Goal: Task Accomplishment & Management: Complete application form

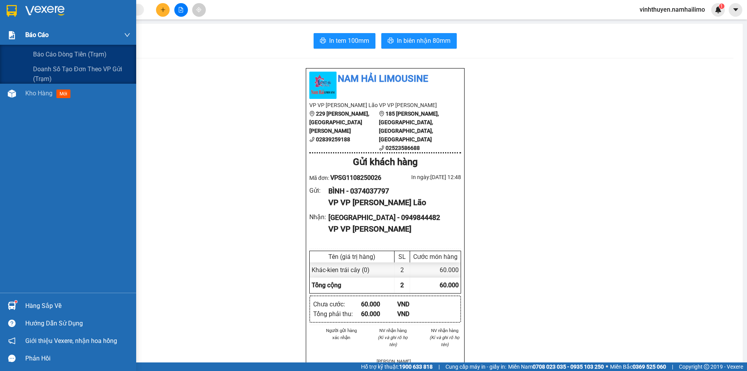
click at [25, 36] on div "Báo cáo" at bounding box center [68, 34] width 136 height 19
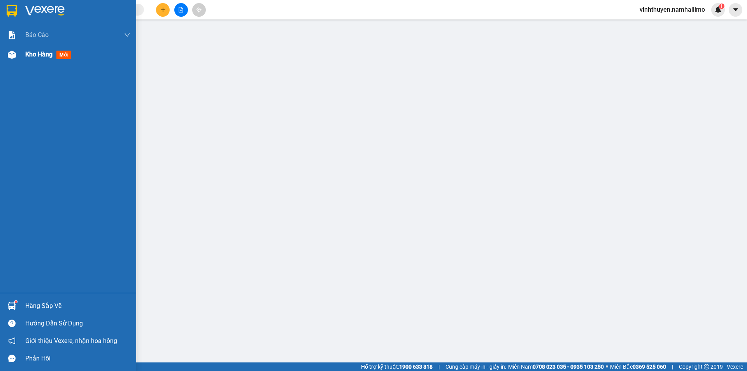
click at [33, 59] on div "Kho hàng mới" at bounding box center [49, 54] width 49 height 10
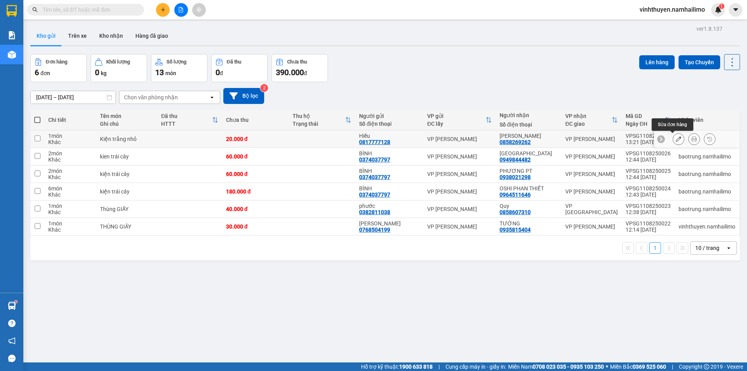
click at [675, 142] on button at bounding box center [678, 139] width 11 height 14
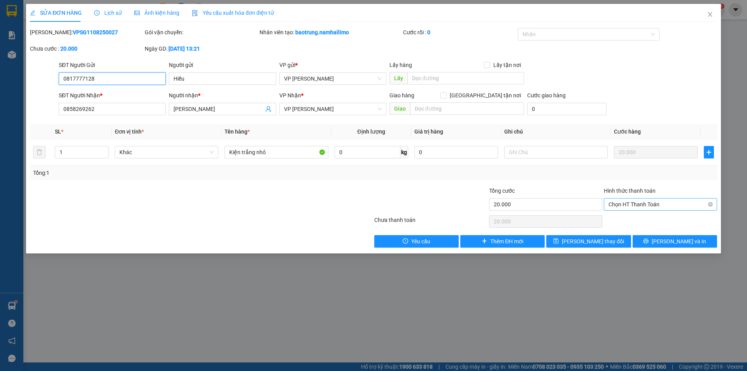
click at [656, 206] on span "Chọn HT Thanh Toán" at bounding box center [660, 204] width 104 height 12
click at [646, 225] on div "Tại văn phòng" at bounding box center [660, 220] width 113 height 12
type input "0"
click at [669, 242] on span "[PERSON_NAME] và In" at bounding box center [678, 241] width 54 height 9
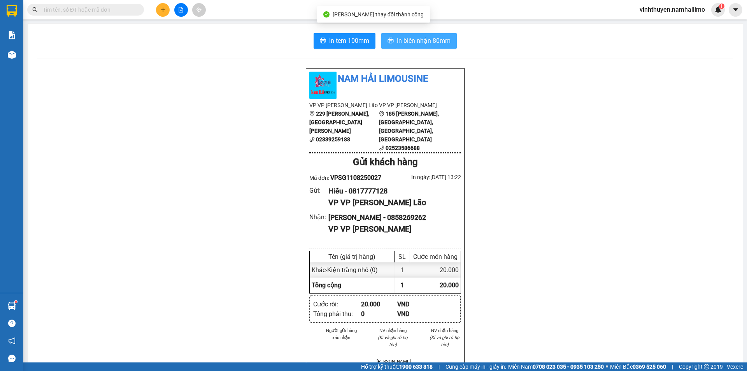
click at [388, 43] on icon "printer" at bounding box center [391, 40] width 6 height 5
click at [354, 44] on span "In tem 100mm" at bounding box center [349, 41] width 40 height 10
click at [66, 5] on span at bounding box center [85, 10] width 117 height 12
click at [74, 7] on input "text" at bounding box center [89, 9] width 92 height 9
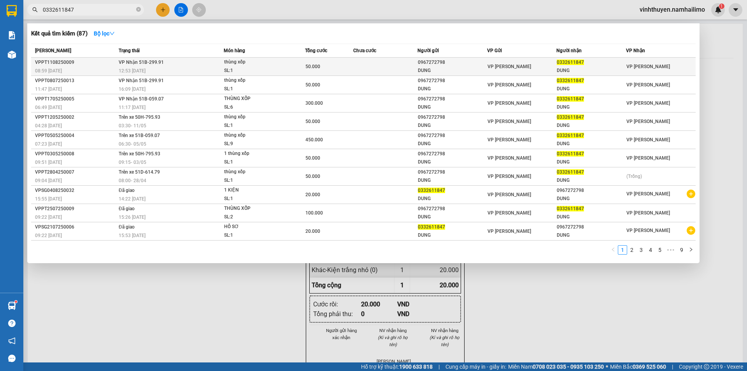
type input "0332611847"
click at [197, 65] on td "VP Nhận 51B-299.91 12:53 - 11/08" at bounding box center [170, 67] width 107 height 18
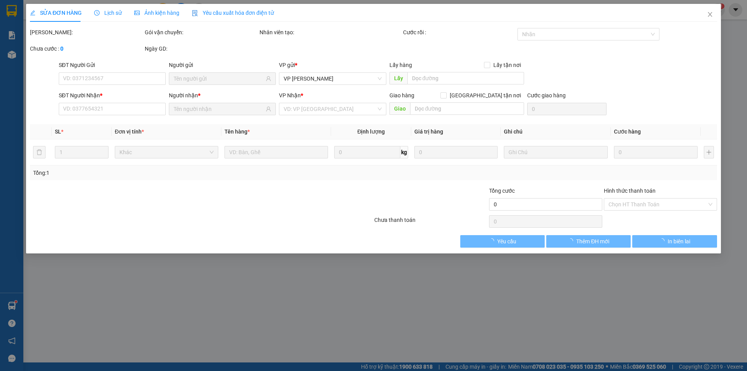
type input "0967272798"
type input "DUNG"
type input "0332611847"
type input "DUNG"
type input "50.000"
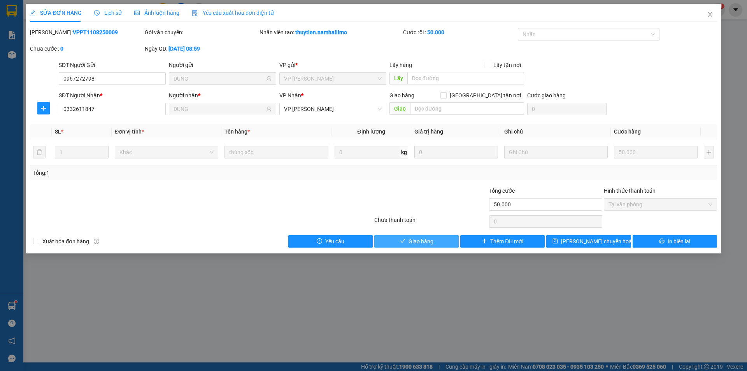
click at [424, 235] on button "Giao hàng" at bounding box center [416, 241] width 84 height 12
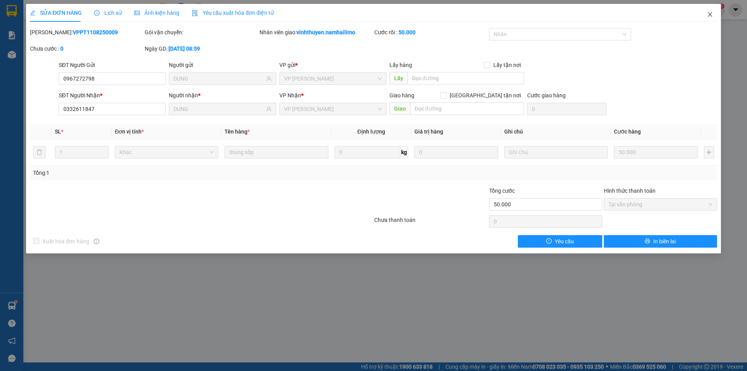
click at [707, 11] on span "Close" at bounding box center [710, 15] width 22 height 22
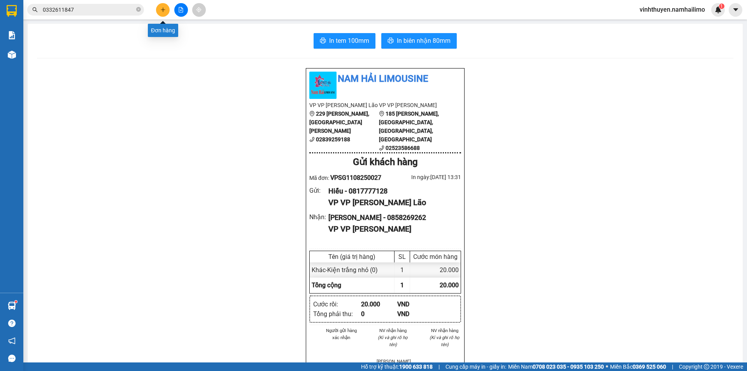
click at [158, 9] on button at bounding box center [163, 10] width 14 height 14
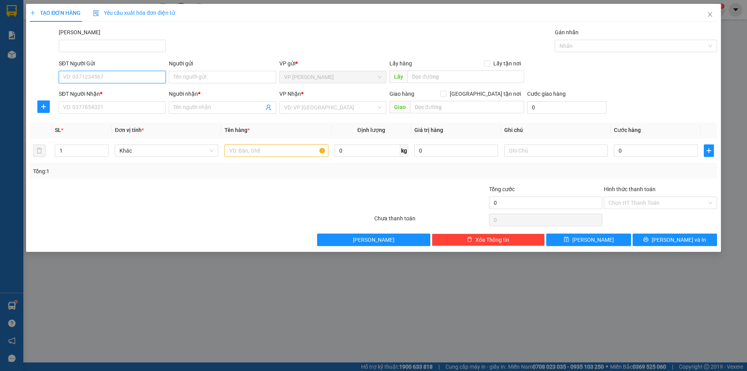
click at [142, 75] on input "SĐT Người Gửi" at bounding box center [112, 77] width 107 height 12
click at [110, 97] on div "0988473029 - Ngọc Nhiên" at bounding box center [112, 92] width 107 height 12
type input "0988473029"
type input "[PERSON_NAME]"
type input "0908232823"
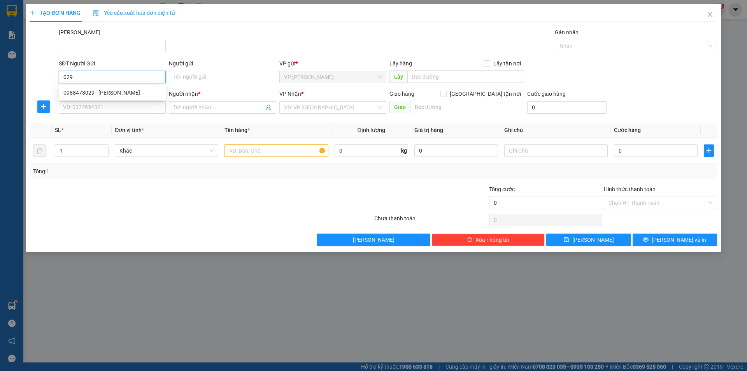
type input "DANH"
type input "50.000"
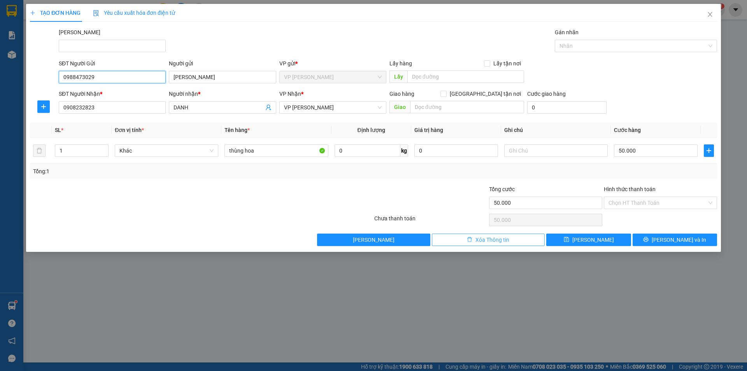
type input "0988473029"
click at [486, 238] on span "Xóa Thông tin" at bounding box center [492, 239] width 34 height 9
type input "0"
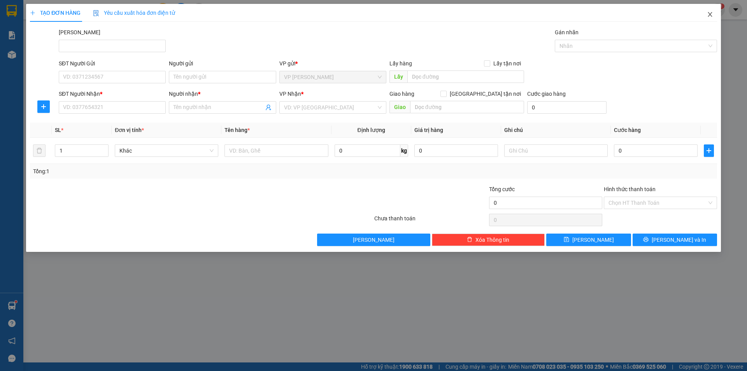
click at [715, 10] on span "Close" at bounding box center [710, 15] width 22 height 22
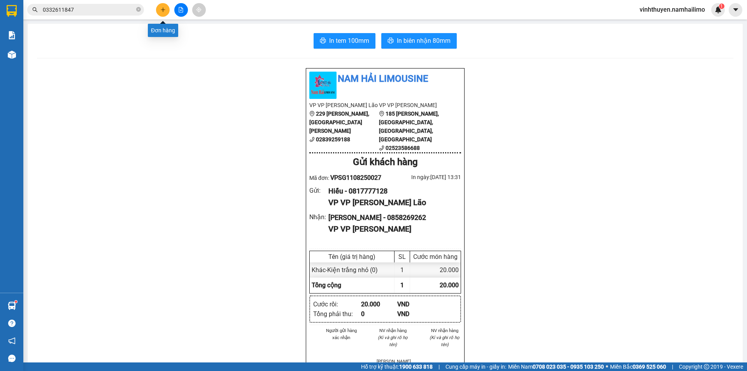
click at [161, 7] on icon "plus" at bounding box center [162, 9] width 5 height 5
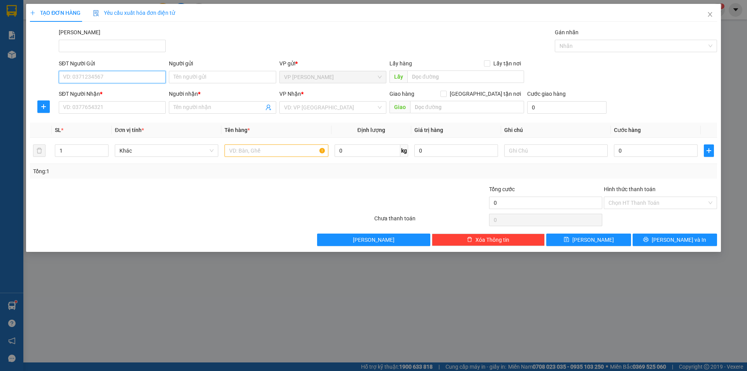
click at [141, 79] on input "SĐT Người Gửi" at bounding box center [112, 77] width 107 height 12
click at [137, 91] on div "0988473029 - Ngọc Nhiên" at bounding box center [112, 92] width 98 height 9
type input "0988473029"
type input "[PERSON_NAME]"
type input "0908232823"
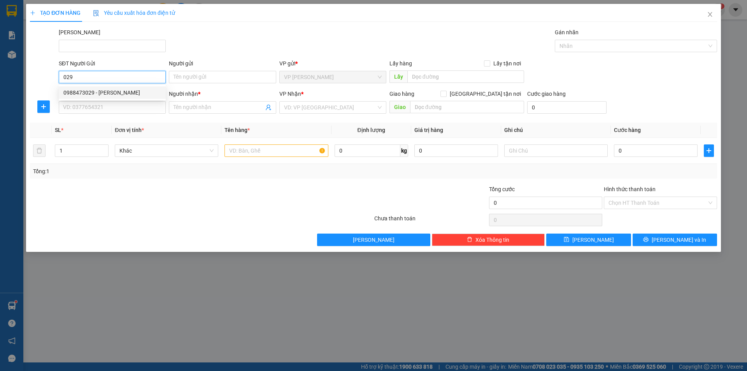
type input "DANH"
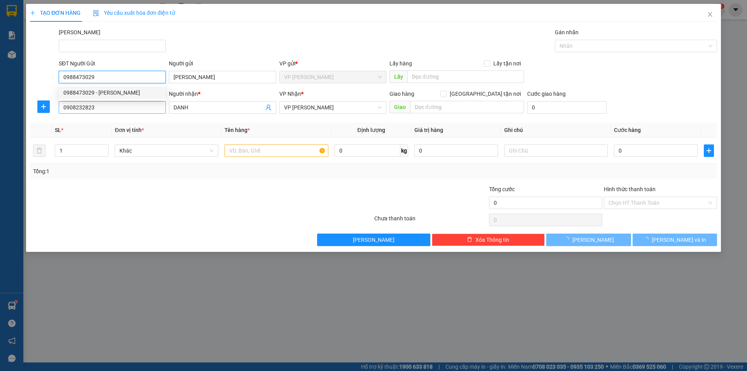
type input "50.000"
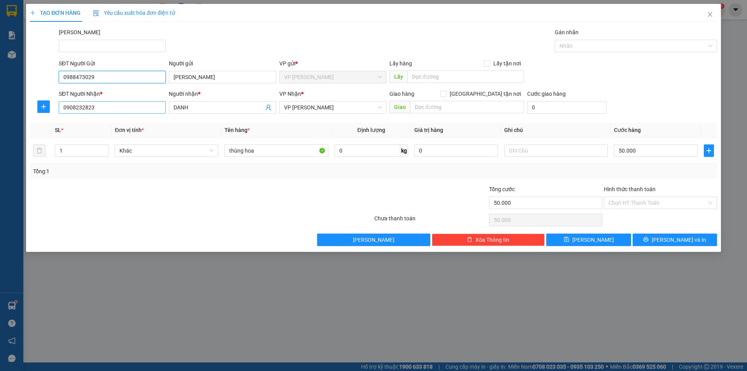
type input "0988473029"
click at [131, 107] on input "0908232823" at bounding box center [112, 107] width 107 height 12
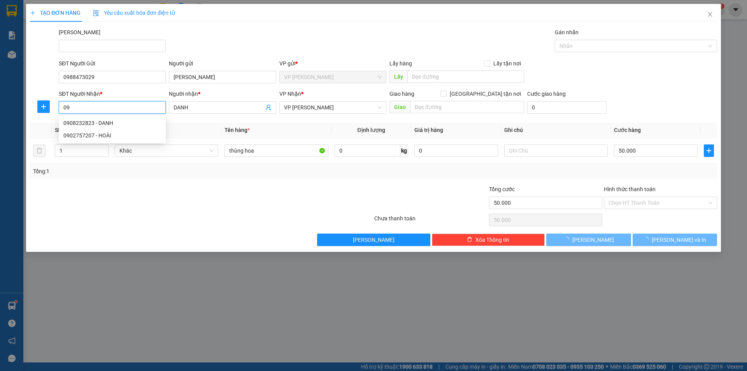
type input "0"
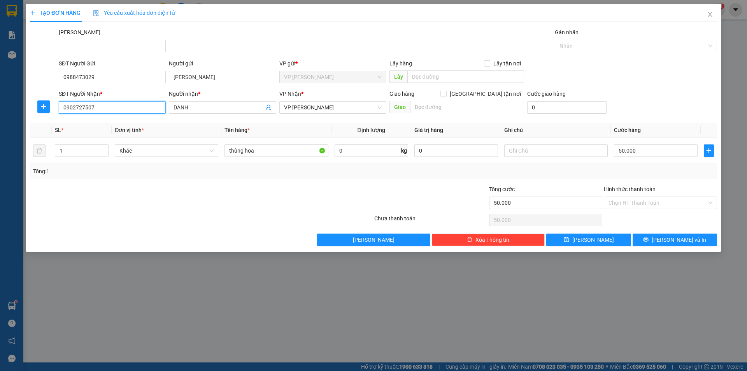
click at [81, 107] on input "0902727507" at bounding box center [112, 107] width 107 height 12
click at [86, 107] on input "0902727507" at bounding box center [112, 107] width 107 height 12
type input "0902757207"
click at [100, 120] on div "0902757207 - HOÀI" at bounding box center [112, 123] width 98 height 9
type input "HOÀI"
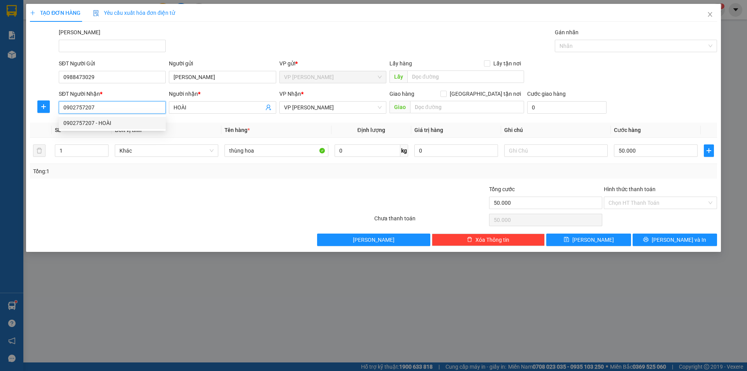
type input "40.000"
type input "0902757207"
click at [194, 106] on input "HOÀI" at bounding box center [218, 107] width 90 height 9
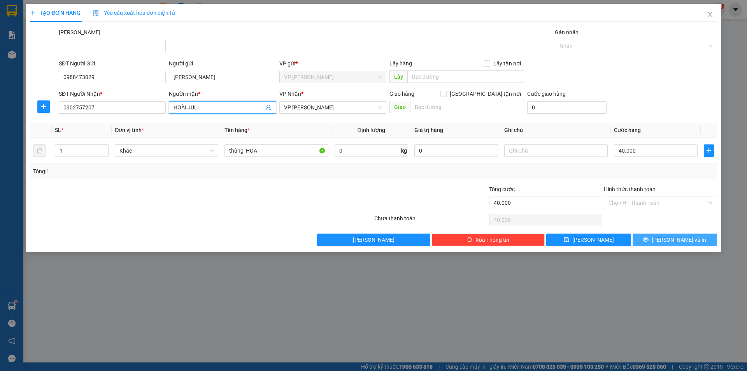
type input "HOÀI JULI"
click at [648, 241] on icon "printer" at bounding box center [645, 238] width 5 height 5
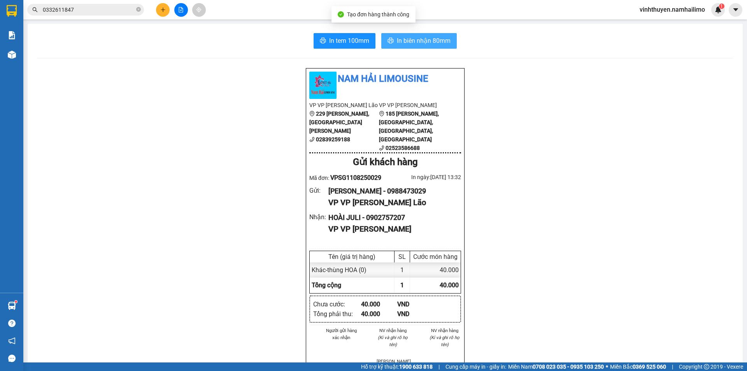
click at [397, 42] on span "In biên nhận 80mm" at bounding box center [424, 41] width 54 height 10
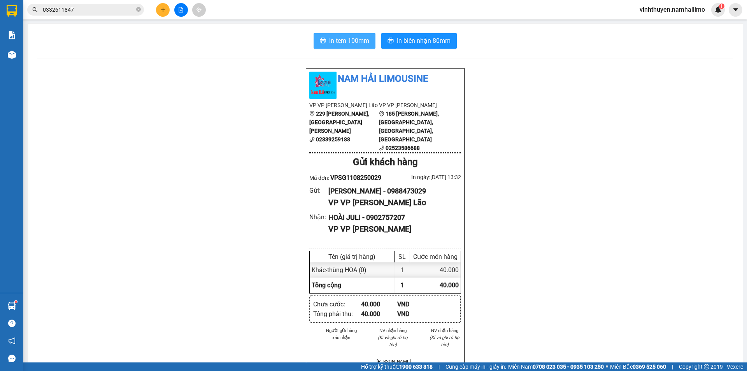
click at [320, 44] on span "printer" at bounding box center [323, 40] width 6 height 7
click at [698, 12] on span "vinhthuyen.namhailimo" at bounding box center [672, 10] width 78 height 10
click at [679, 26] on span "Đăng xuất" at bounding box center [675, 24] width 62 height 9
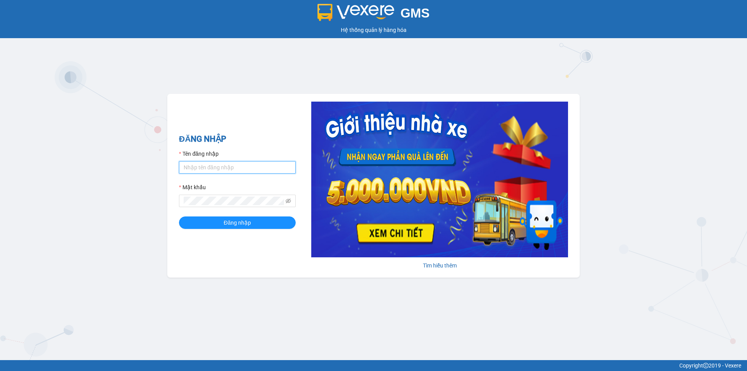
click at [205, 163] on input "Tên đăng nhập" at bounding box center [237, 167] width 117 height 12
type input "thien.namhailimo"
click at [229, 198] on span at bounding box center [237, 200] width 117 height 12
click at [179, 216] on button "Đăng nhập" at bounding box center [237, 222] width 117 height 12
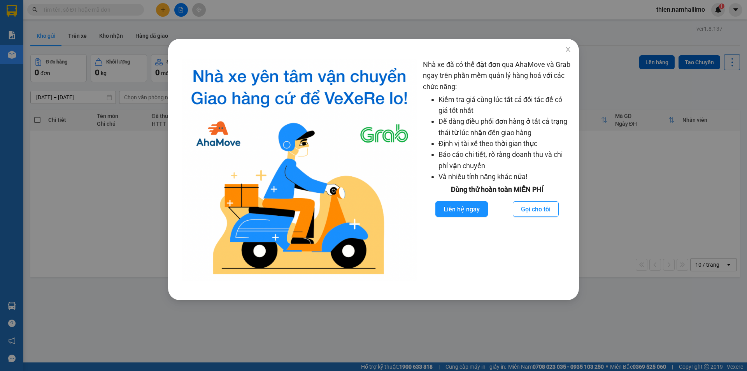
click at [87, 189] on div "Nhà xe đã có thể đặt đơn qua AhaMove và Grab ngay trên phần mềm quản lý hàng ho…" at bounding box center [373, 185] width 747 height 371
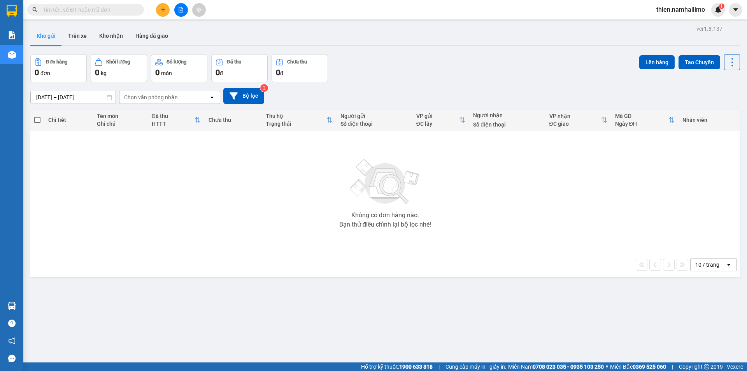
click at [134, 11] on input "text" at bounding box center [89, 9] width 92 height 9
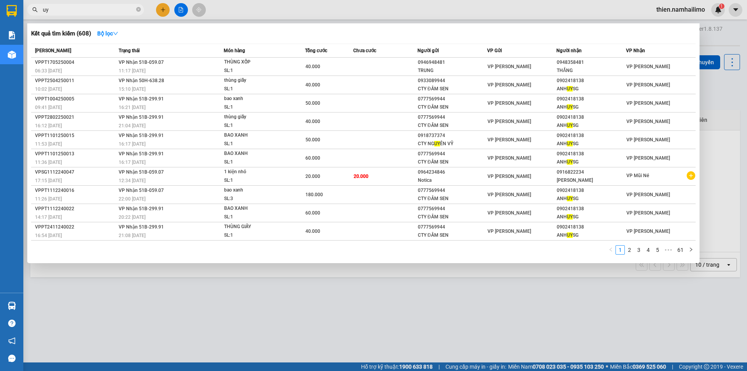
type input "uy"
click at [227, 12] on div at bounding box center [373, 185] width 747 height 371
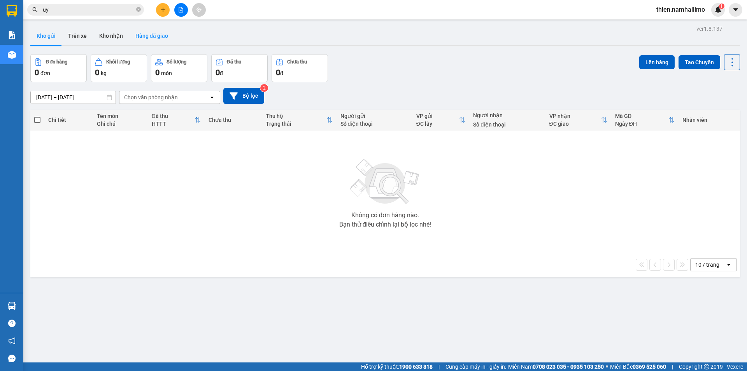
click at [152, 34] on button "Hàng đã giao" at bounding box center [151, 35] width 45 height 19
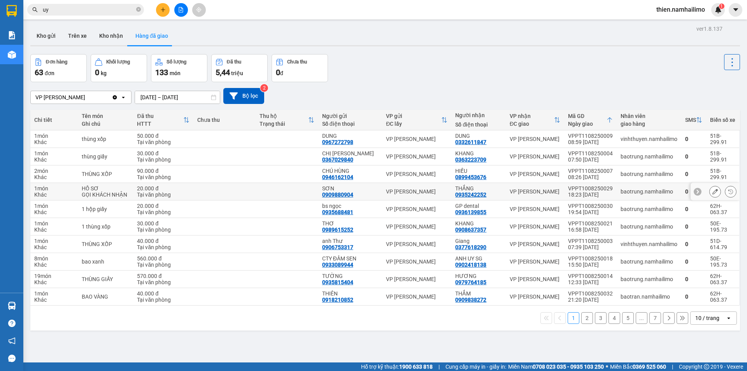
scroll to position [36, 0]
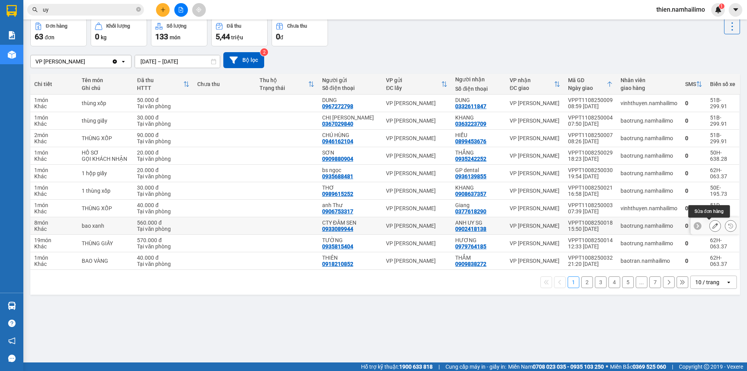
click at [712, 228] on button at bounding box center [714, 226] width 11 height 14
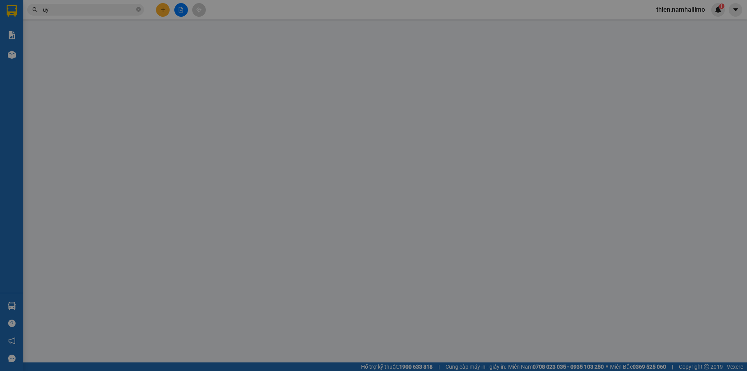
type input "0933089944"
type input "CTY ĐẦM SEN"
type input "0902418138"
type input "ANH UY SG"
type input "560.000"
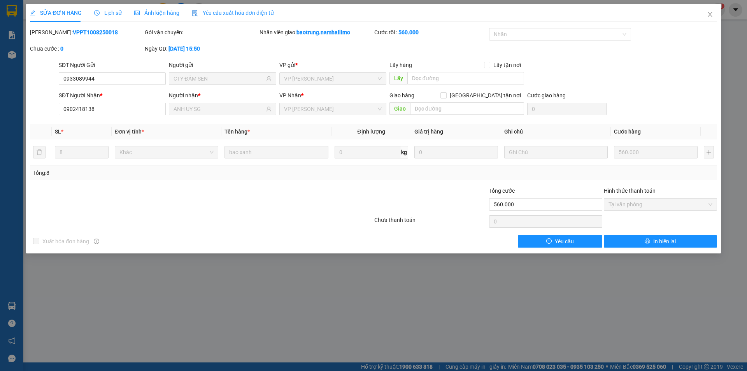
click at [105, 17] on div "Lịch sử" at bounding box center [108, 13] width 28 height 18
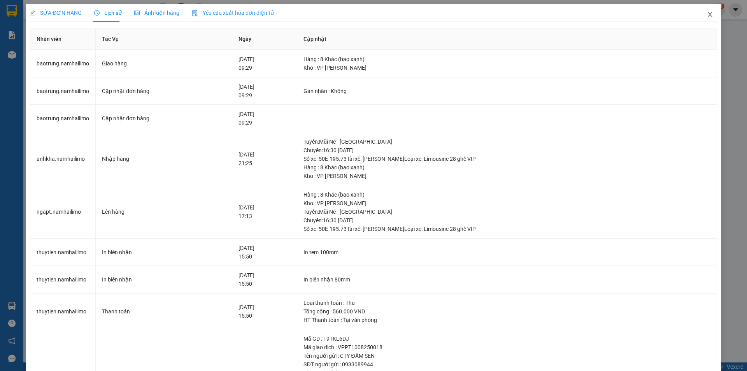
click at [707, 15] on icon "close" at bounding box center [710, 14] width 6 height 6
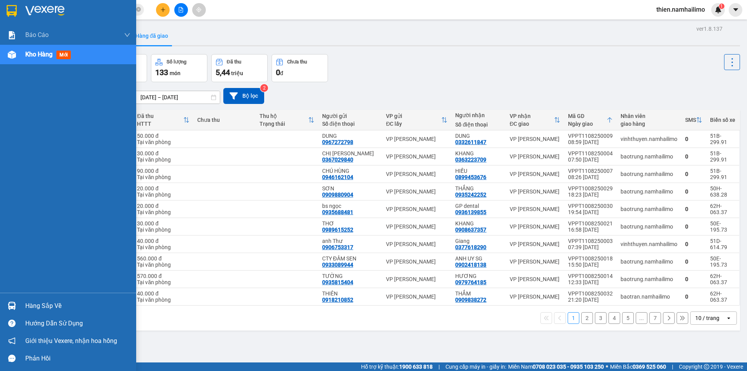
click at [4, 51] on div "Kho hàng mới" at bounding box center [68, 54] width 136 height 19
click at [7, 54] on div at bounding box center [12, 55] width 14 height 14
click at [41, 300] on div "Hàng sắp về" at bounding box center [77, 306] width 105 height 12
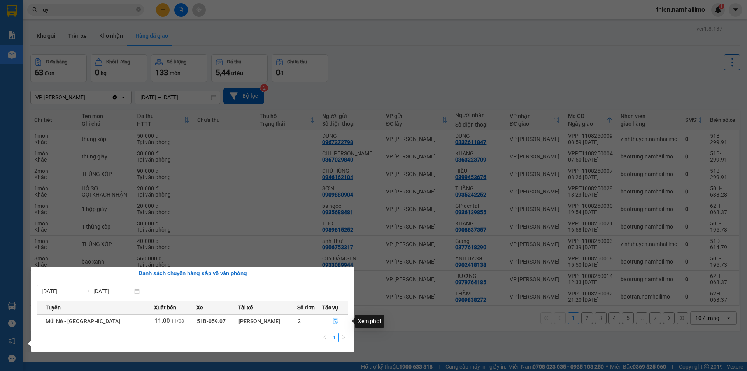
click at [336, 325] on button "button" at bounding box center [334, 321] width 25 height 12
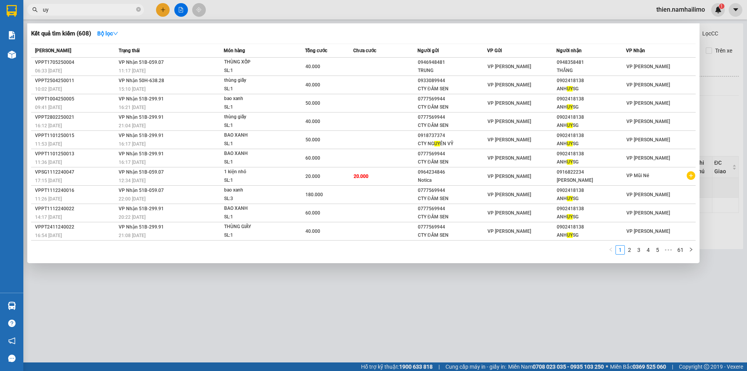
click at [81, 11] on input "uy" at bounding box center [89, 9] width 92 height 9
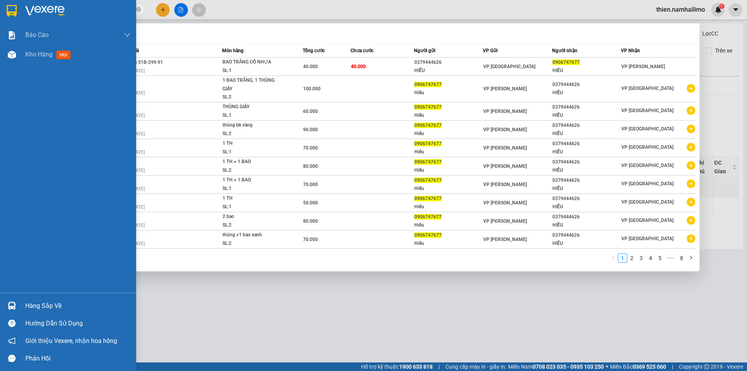
type input "0906747677"
drag, startPoint x: 4, startPoint y: 84, endPoint x: 5, endPoint y: 74, distance: 10.1
click at [4, 83] on div "Báo cáo Báo cáo dòng tiền (trạm) Doanh số tạo đơn theo VP gửi (trạm) Kho hàng m…" at bounding box center [68, 158] width 136 height 267
click at [23, 53] on div "Kho hàng mới" at bounding box center [68, 54] width 136 height 19
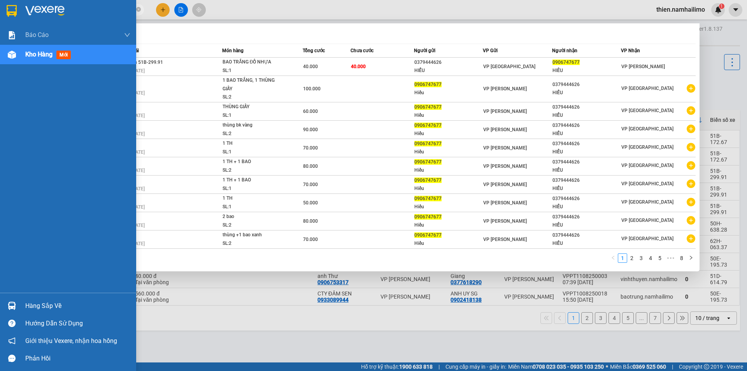
click at [14, 63] on div "Kho hàng mới" at bounding box center [68, 54] width 136 height 19
click at [0, 146] on div "Báo cáo Báo cáo dòng tiền (trạm) Doanh số tạo đơn theo VP gửi (trạm) Kho hàng m…" at bounding box center [68, 158] width 136 height 267
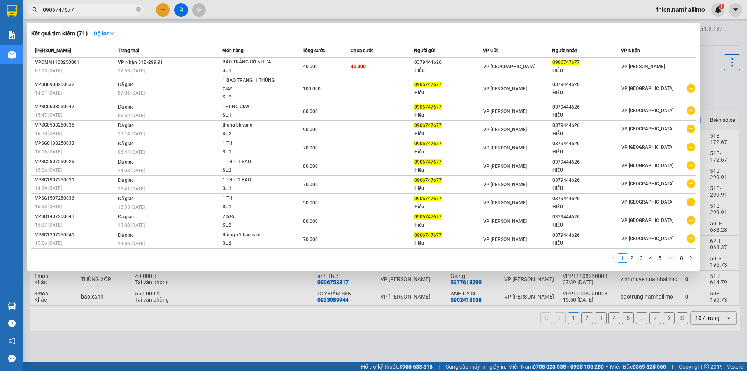
click at [230, 15] on div at bounding box center [373, 185] width 747 height 371
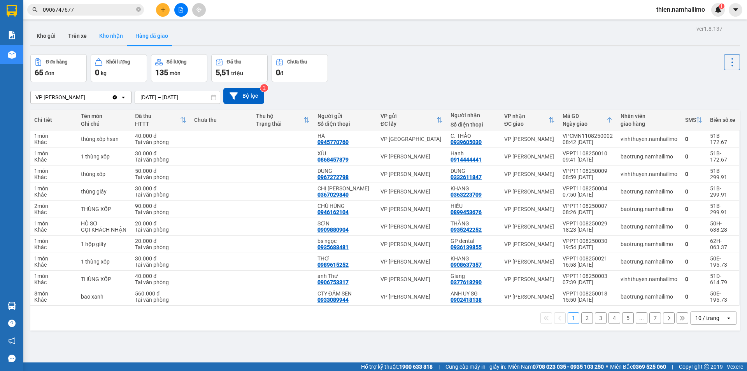
click at [119, 37] on button "Kho nhận" at bounding box center [111, 35] width 36 height 19
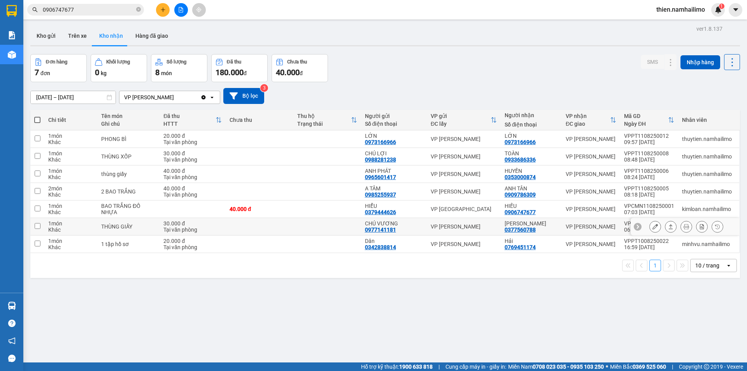
click at [652, 226] on icon at bounding box center [654, 226] width 5 height 5
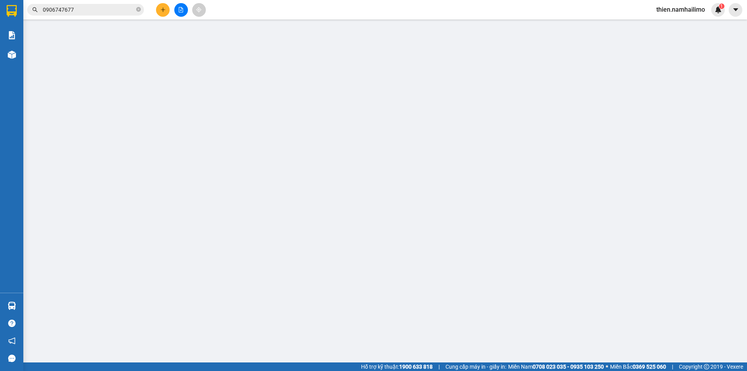
type input "0977141181"
type input "CHÚ VƯƠNG"
type input "0377560788"
type input "[PERSON_NAME]"
type input "30.000"
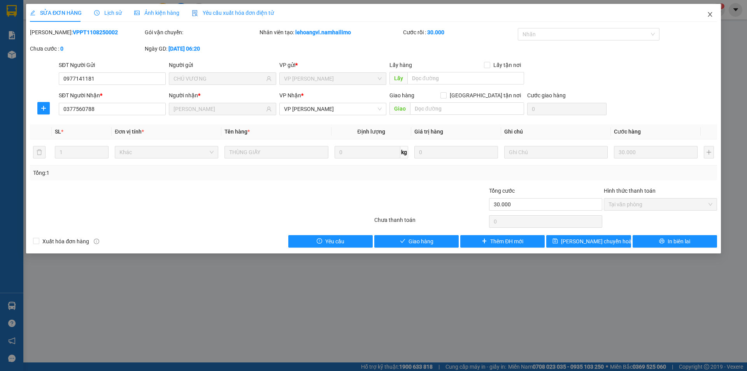
click at [706, 11] on span "Close" at bounding box center [710, 15] width 22 height 22
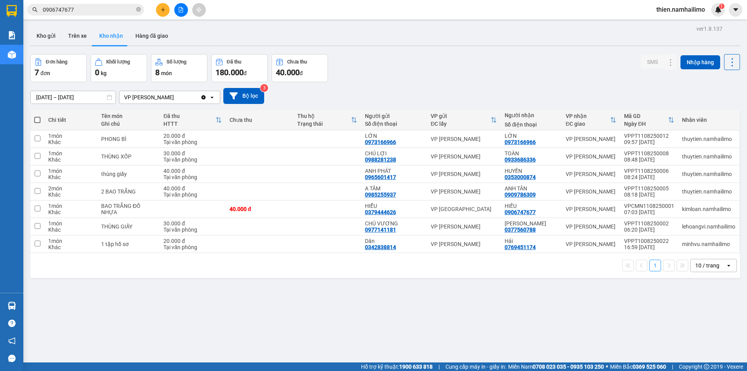
click at [247, 48] on div "ver 1.8.137 Kho gửi Trên xe Kho nhận Hàng đã giao Đơn hàng 7 đơn Khối lượng 0 k…" at bounding box center [385, 208] width 716 height 371
click at [668, 226] on icon at bounding box center [670, 226] width 5 height 5
click at [652, 224] on icon at bounding box center [654, 226] width 5 height 5
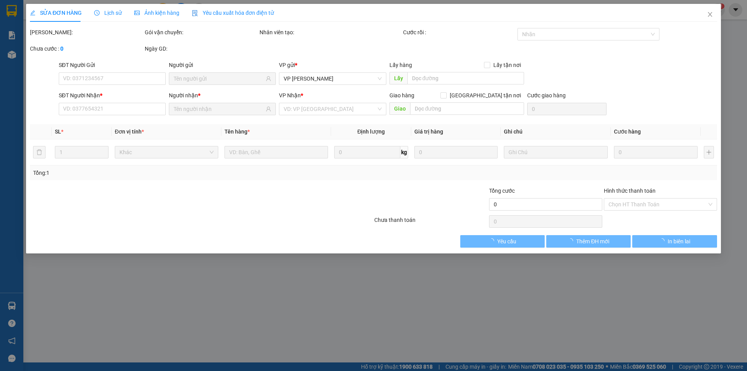
type input "0977141181"
type input "CHÚ VƯƠNG"
type input "0377560788"
type input "[PERSON_NAME]"
type input "30.000"
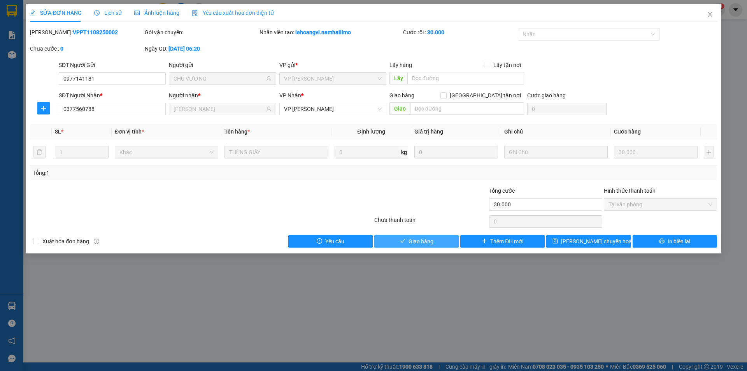
click at [450, 238] on button "Giao hàng" at bounding box center [416, 241] width 84 height 12
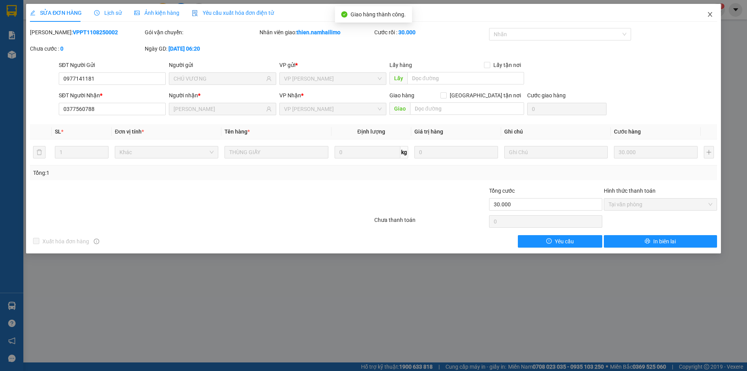
click at [715, 18] on span "Close" at bounding box center [710, 15] width 22 height 22
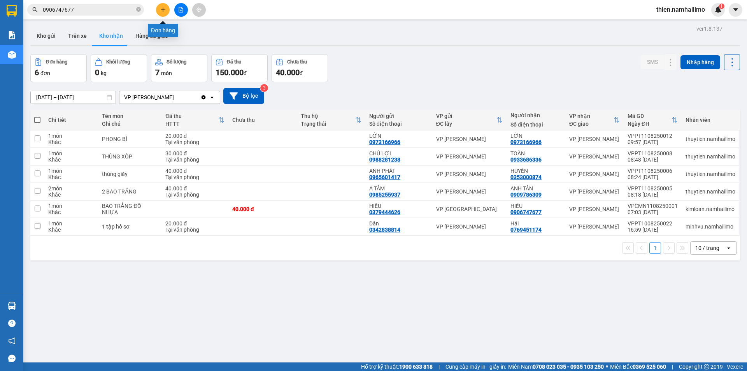
click at [162, 11] on icon "plus" at bounding box center [162, 9] width 5 height 5
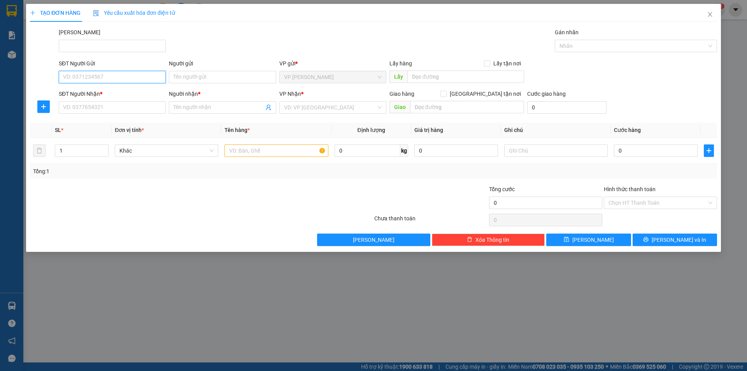
drag, startPoint x: 162, startPoint y: 11, endPoint x: 79, endPoint y: 77, distance: 105.7
click at [76, 79] on input "SĐT Người Gửi" at bounding box center [112, 77] width 107 height 12
click at [96, 93] on div "0896699776 - THƯ" at bounding box center [112, 92] width 98 height 9
type input "0896699776"
type input "THƯ"
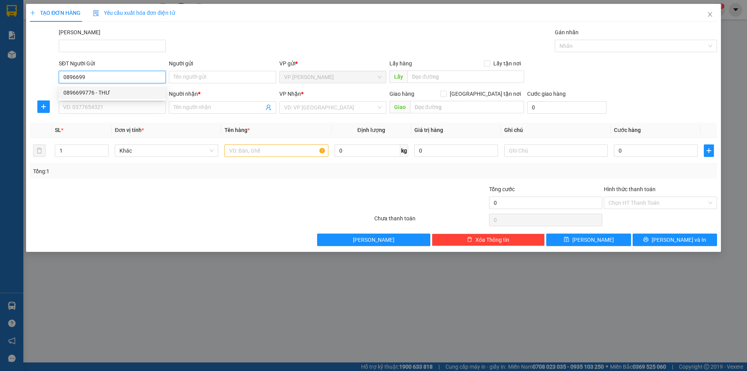
type input "0911595394"
type input "HUÂN"
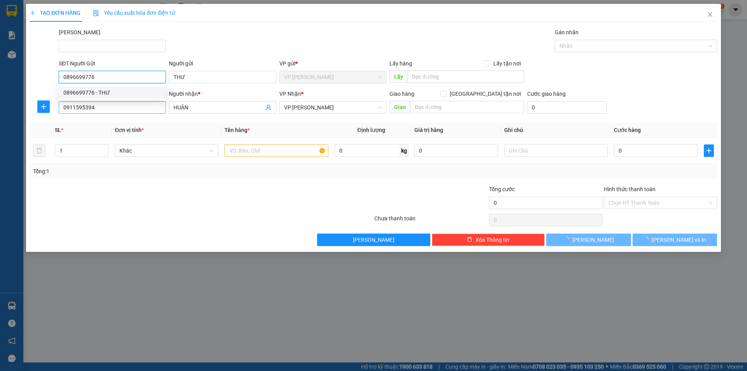
type input "70.000"
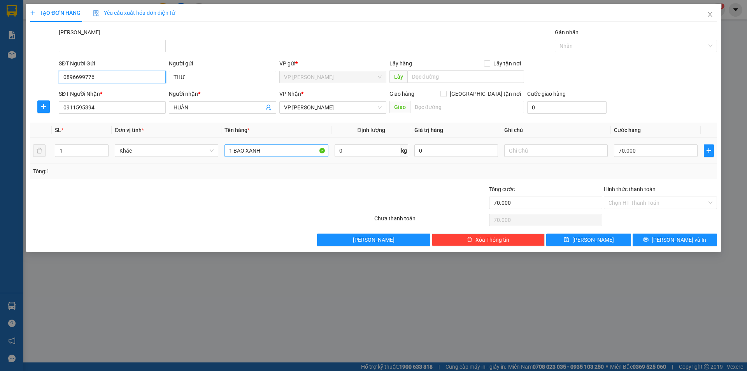
type input "0896699776"
drag, startPoint x: 308, startPoint y: 156, endPoint x: 635, endPoint y: 153, distance: 327.1
click at [635, 153] on input "70.000" at bounding box center [656, 150] width 84 height 12
type input "8"
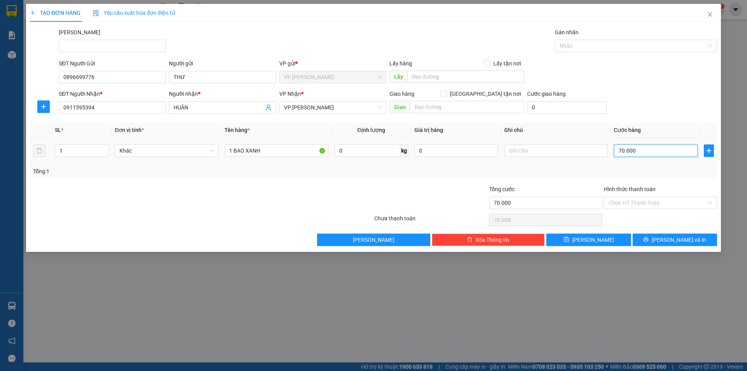
type input "8"
type input "80"
type input "80.000"
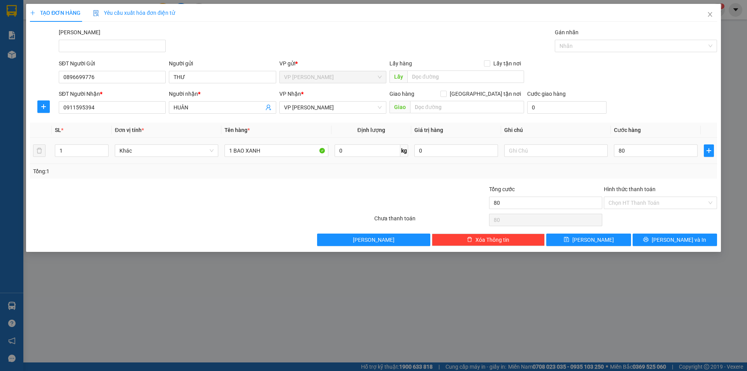
type input "80.000"
drag, startPoint x: 630, startPoint y: 159, endPoint x: 599, endPoint y: 204, distance: 53.9
click at [625, 168] on div "SL * Đơn vị tính * Tên hàng * Định lượng Giá trị hàng Ghi chú Cước hàng 1 Khác …" at bounding box center [373, 151] width 687 height 56
click at [656, 233] on button "[PERSON_NAME] và In" at bounding box center [674, 239] width 84 height 12
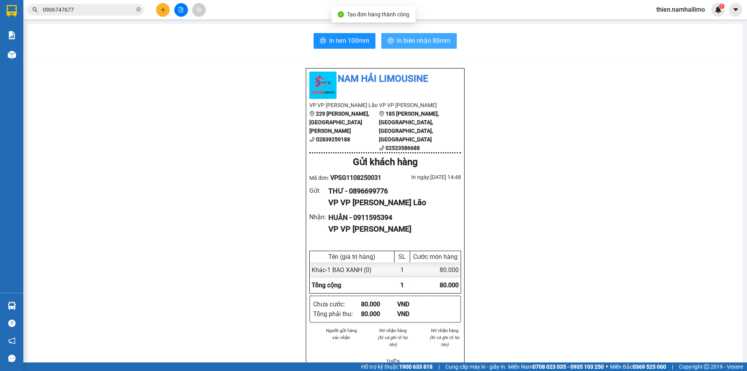
click at [432, 39] on span "In biên nhận 80mm" at bounding box center [424, 41] width 54 height 10
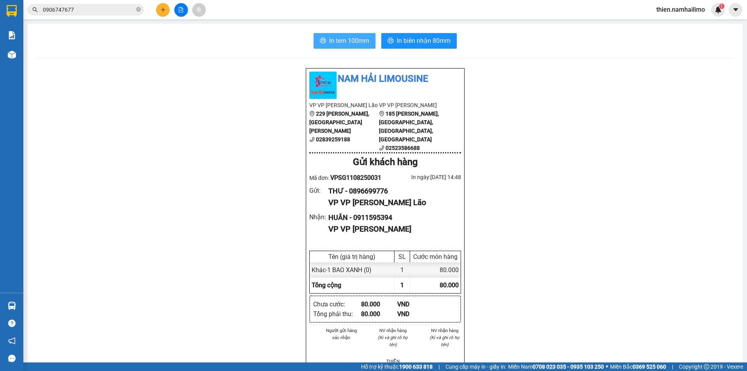
click at [319, 37] on button "In tem 100mm" at bounding box center [344, 41] width 62 height 16
click at [322, 39] on icon "printer" at bounding box center [323, 40] width 6 height 6
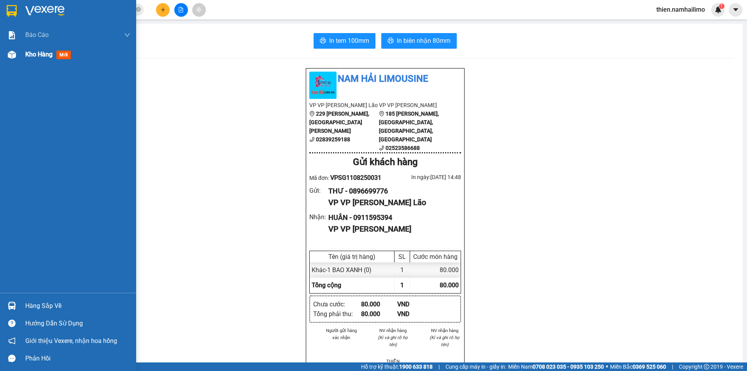
click at [33, 60] on div "Kho hàng mới" at bounding box center [77, 54] width 105 height 19
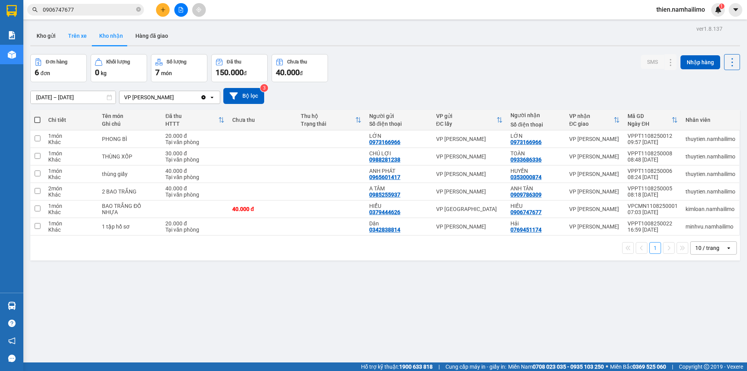
click at [63, 42] on button "Trên xe" at bounding box center [77, 35] width 31 height 19
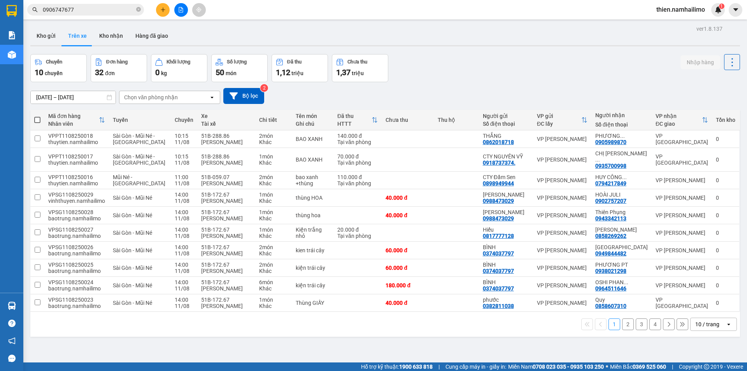
click at [62, 42] on button "Trên xe" at bounding box center [77, 35] width 31 height 19
click at [42, 37] on button "Kho gửi" at bounding box center [46, 35] width 32 height 19
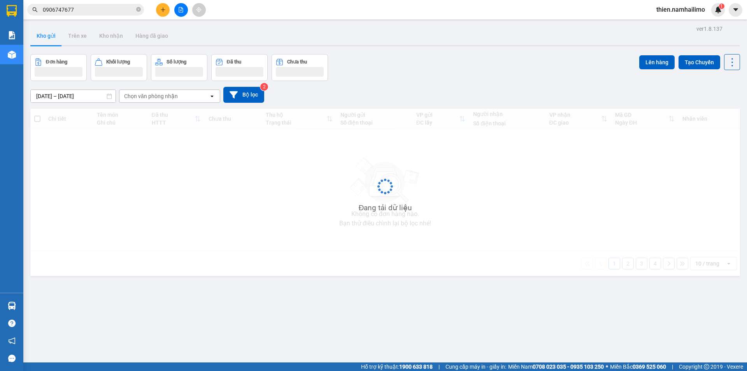
click at [46, 41] on button "Kho gửi" at bounding box center [46, 35] width 32 height 19
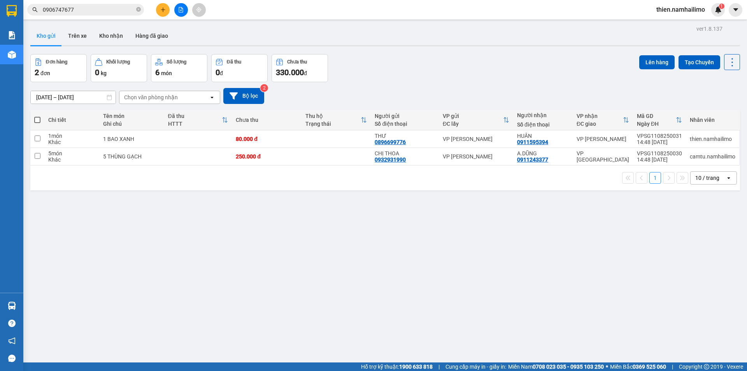
drag, startPoint x: 255, startPoint y: 128, endPoint x: 133, endPoint y: 258, distance: 178.8
click at [133, 258] on div "ver 1.8.137 Kho gửi Trên xe Kho nhận Hàng đã giao Đơn hàng 2 đơn Khối lượng 0 k…" at bounding box center [385, 208] width 716 height 371
click at [676, 139] on icon at bounding box center [678, 138] width 5 height 5
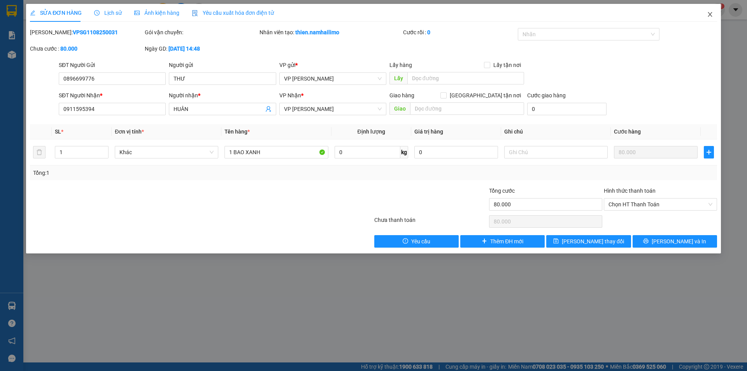
click at [711, 17] on icon "close" at bounding box center [710, 14] width 6 height 6
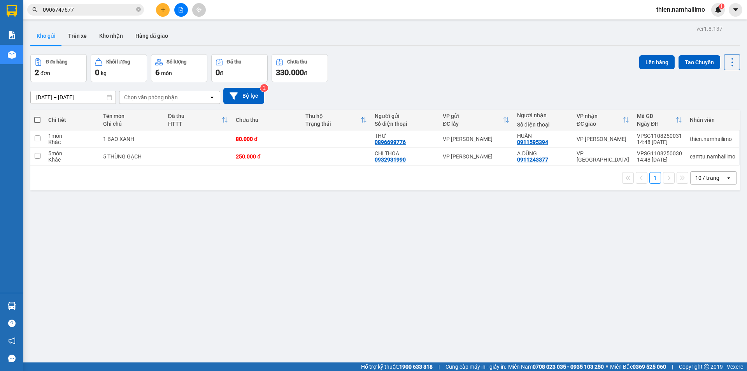
click at [161, 11] on icon "plus" at bounding box center [162, 9] width 5 height 5
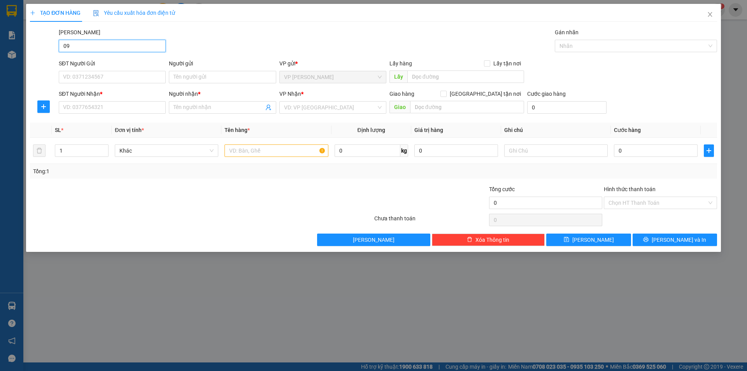
type input "0"
click at [76, 71] on input "SĐT Người Gửi" at bounding box center [112, 77] width 107 height 12
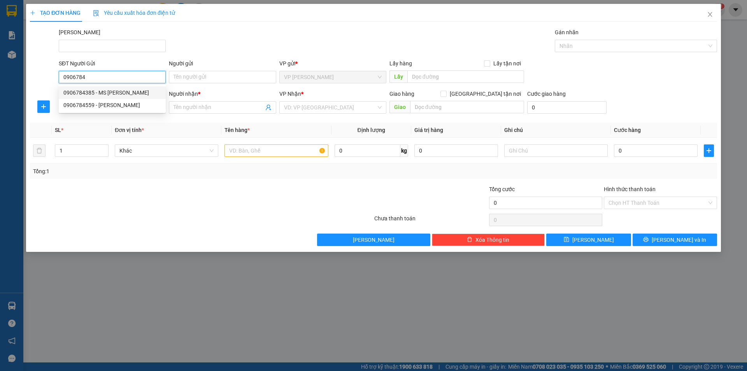
click at [112, 93] on div "0906784385 - MS [PERSON_NAME]" at bounding box center [112, 92] width 98 height 9
type input "0906784385"
type input "MS [PERSON_NAME]"
type input "0907977208"
type input "TẤN"
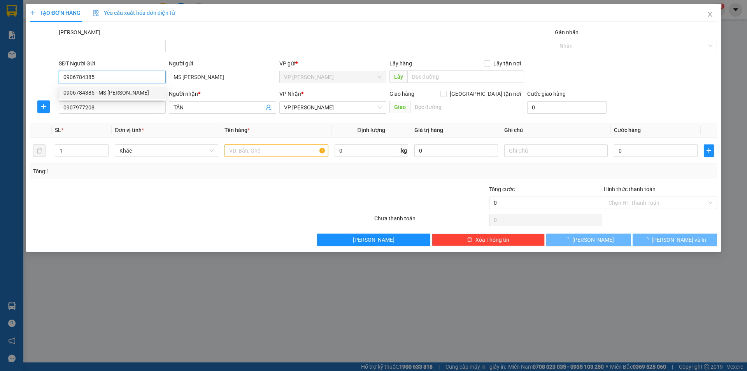
type input "50.000"
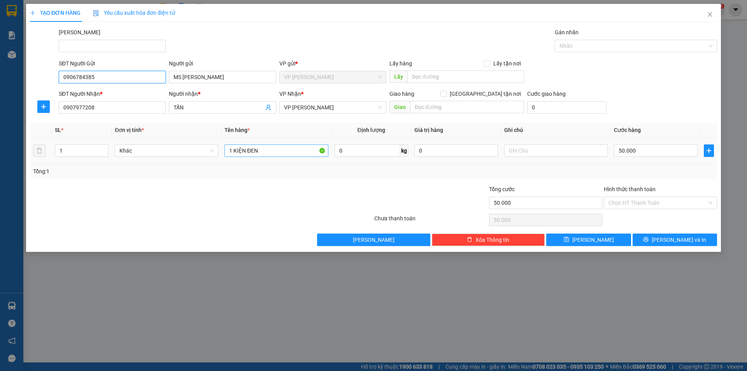
type input "0906784385"
click at [298, 150] on input "1 KIỆN ĐEN" at bounding box center [275, 150] width 103 height 12
type input "1 KIỆN ĐEN hàng lạnh"
click at [555, 148] on input "text" at bounding box center [555, 150] width 103 height 12
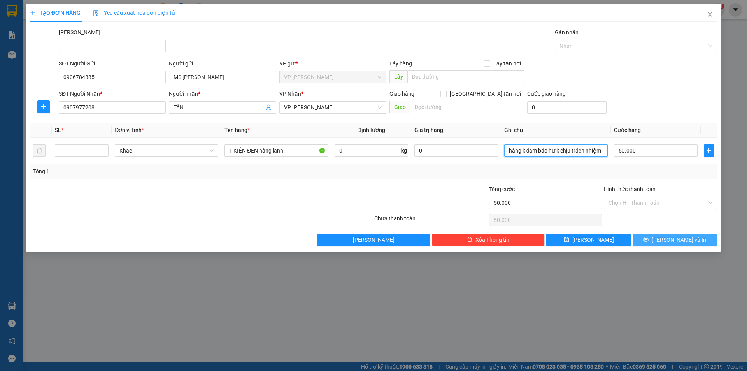
type input "hàng k đảm bảo hư k chịu trách nhiệm"
click at [639, 236] on button "[PERSON_NAME] và In" at bounding box center [674, 239] width 84 height 12
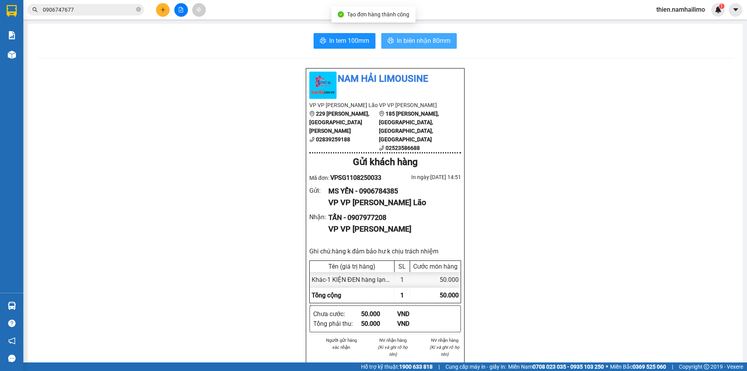
click at [389, 42] on icon "printer" at bounding box center [390, 40] width 6 height 6
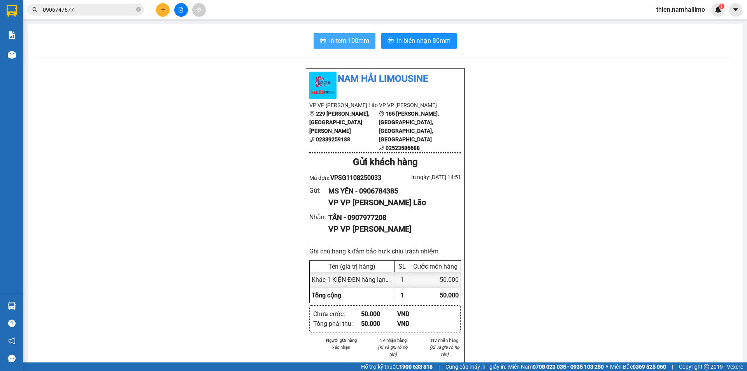
click at [338, 42] on span "In tem 100mm" at bounding box center [349, 41] width 40 height 10
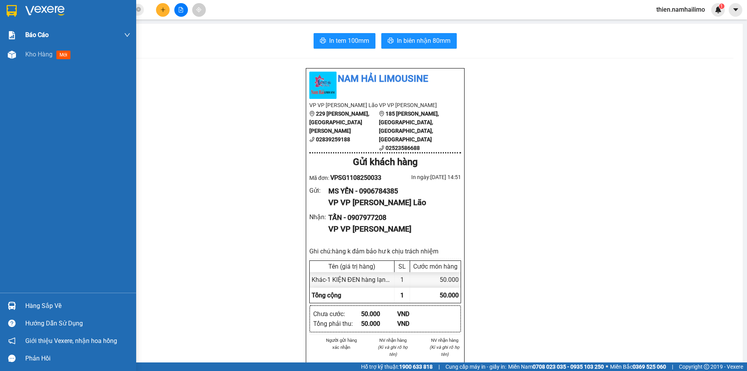
drag, startPoint x: 21, startPoint y: 15, endPoint x: 26, endPoint y: 33, distance: 19.2
click at [21, 15] on div at bounding box center [68, 12] width 136 height 25
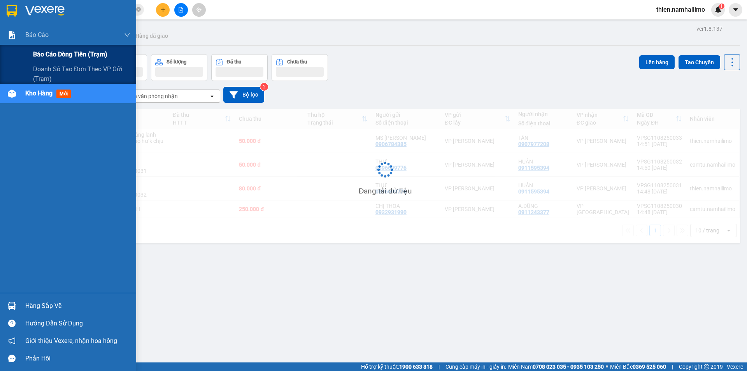
click at [30, 49] on div "Báo cáo dòng tiền (trạm)" at bounding box center [68, 54] width 136 height 19
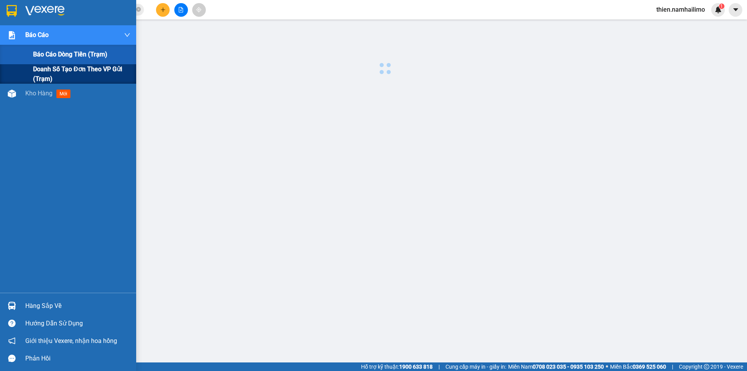
click at [40, 72] on span "Doanh số tạo đơn theo VP gửi (trạm)" at bounding box center [81, 73] width 97 height 19
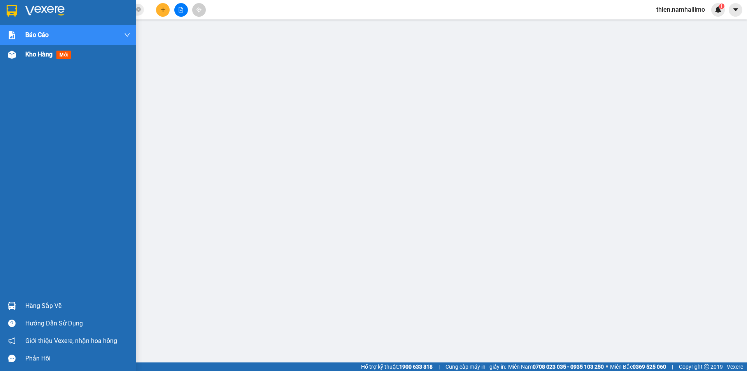
click at [18, 58] on div at bounding box center [12, 55] width 14 height 14
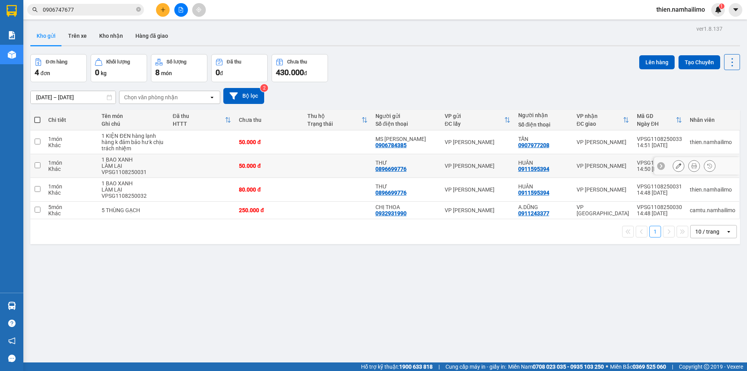
click at [691, 164] on icon at bounding box center [693, 165] width 5 height 5
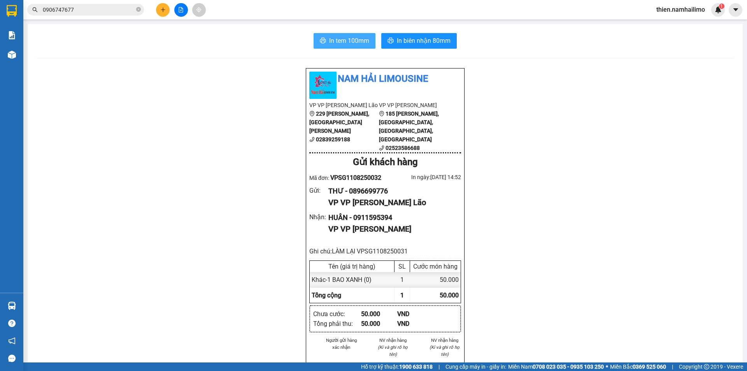
click at [331, 47] on button "In tem 100mm" at bounding box center [344, 41] width 62 height 16
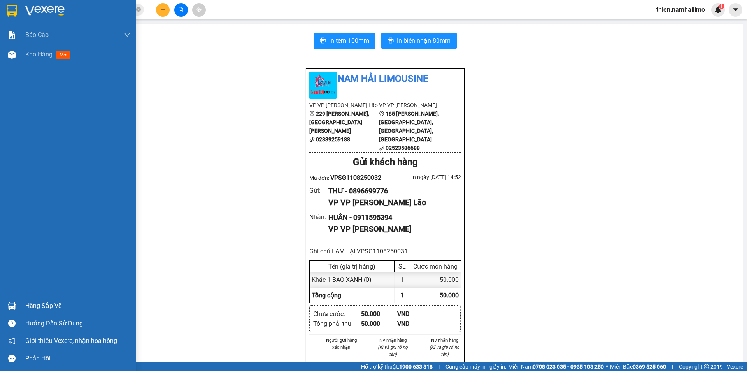
drag, startPoint x: 14, startPoint y: 57, endPoint x: 109, endPoint y: 100, distance: 103.6
click at [15, 56] on img at bounding box center [12, 55] width 8 height 8
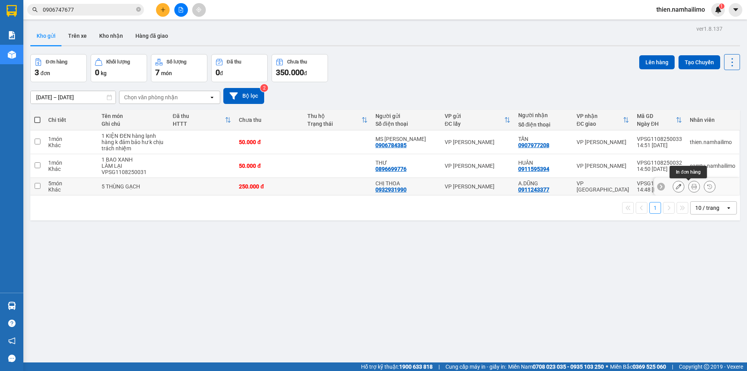
click at [692, 186] on button at bounding box center [693, 187] width 11 height 14
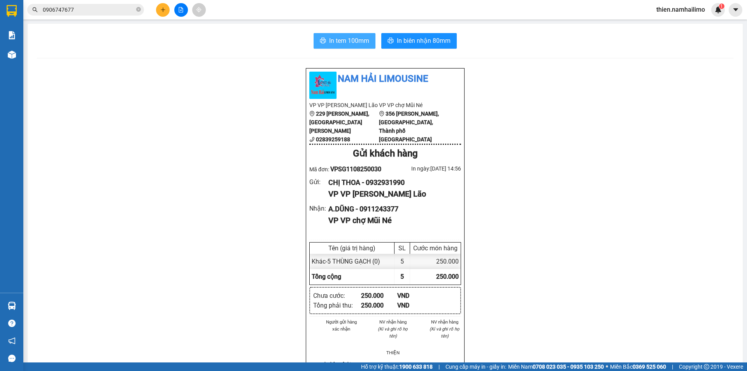
click at [345, 41] on span "In tem 100mm" at bounding box center [349, 41] width 40 height 10
click at [167, 12] on button at bounding box center [163, 10] width 14 height 14
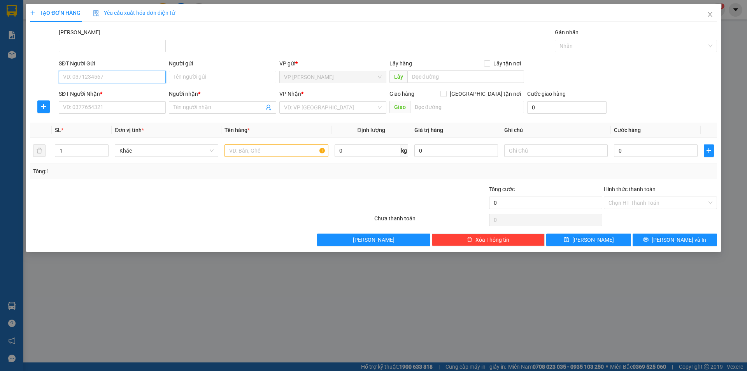
click at [74, 77] on input "SĐT Người Gửi" at bounding box center [112, 77] width 107 height 12
click at [94, 93] on div "0786692372 - Vy" at bounding box center [112, 92] width 98 height 9
type input "0786692372"
type input "Vy"
type input "0964511646"
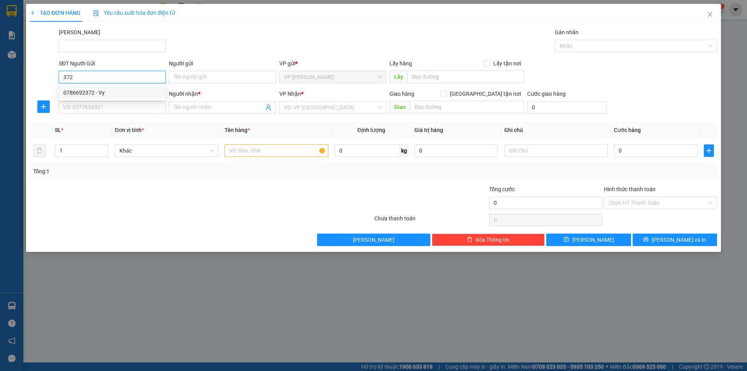
type input "OSHI PHAN THIẾT"
type input "60.000"
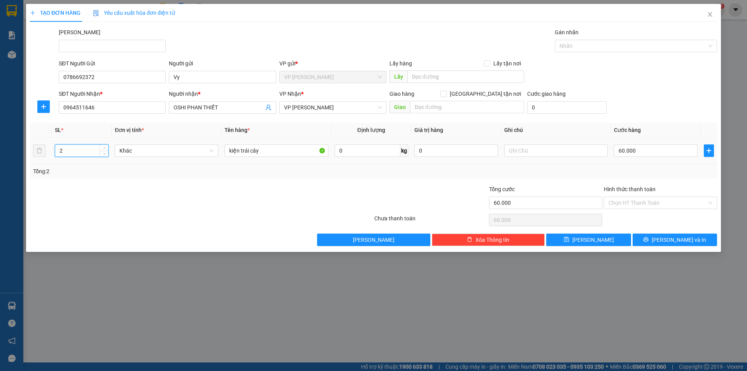
drag, startPoint x: 81, startPoint y: 149, endPoint x: 268, endPoint y: 179, distance: 188.7
click at [46, 167] on div "SL * Đơn vị tính * Tên hàng * Định lượng Giá trị hàng Ghi chú Cước hàng 2 Khác …" at bounding box center [373, 151] width 687 height 56
click at [637, 147] on input "60.000" at bounding box center [656, 150] width 84 height 12
click at [648, 241] on icon "printer" at bounding box center [645, 239] width 5 height 5
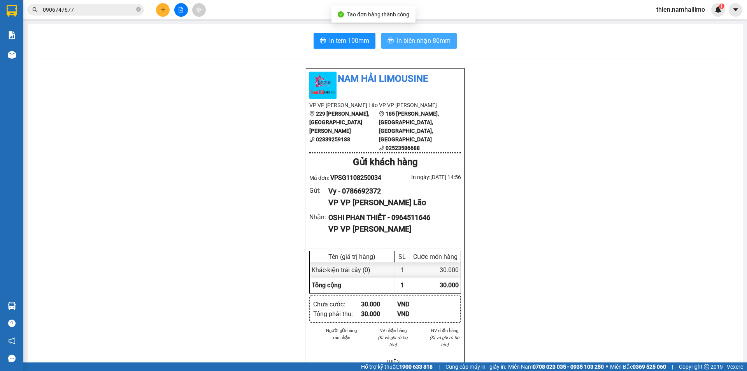
click at [414, 41] on span "In biên nhận 80mm" at bounding box center [424, 41] width 54 height 10
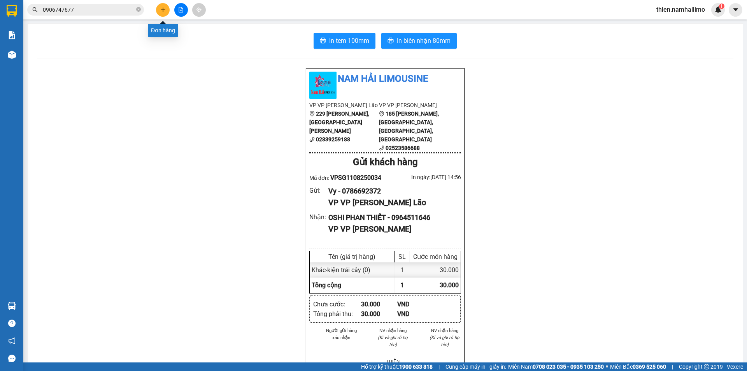
click at [167, 11] on button at bounding box center [163, 10] width 14 height 14
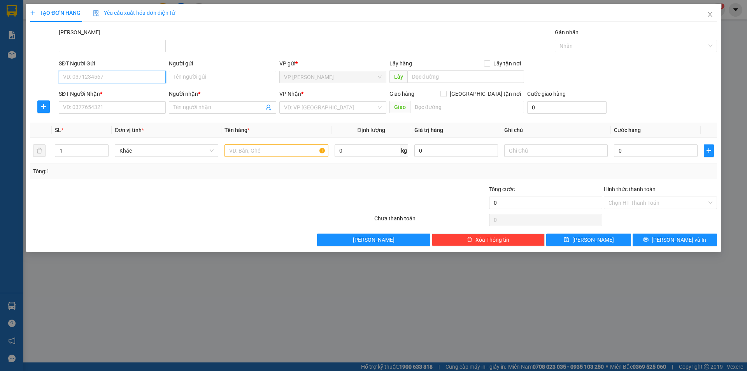
click at [91, 75] on input "SĐT Người Gửi" at bounding box center [112, 77] width 107 height 12
click at [91, 87] on div "0786692372 - Vy" at bounding box center [112, 92] width 107 height 12
type input "0786692372"
type input "Vy"
type input "0964511646"
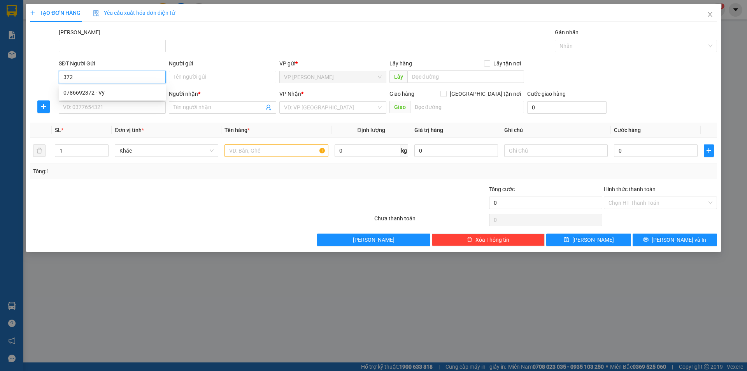
type input "OSHI PHAN THIẾT"
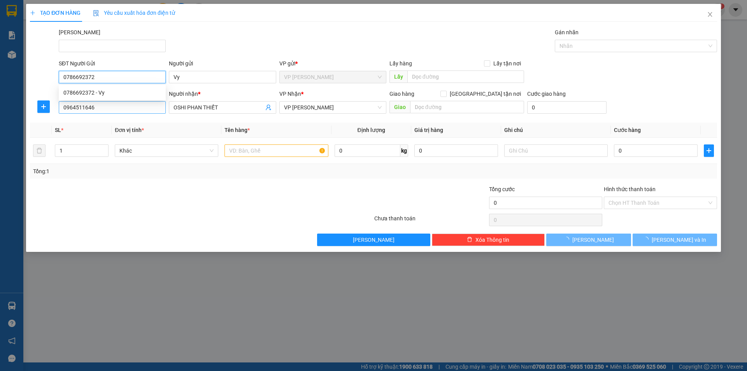
type input "30.000"
type input "0786692372"
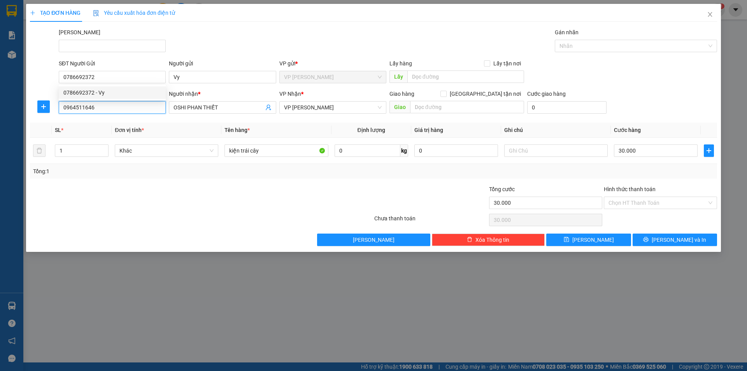
click at [102, 103] on input "0964511646" at bounding box center [112, 107] width 107 height 12
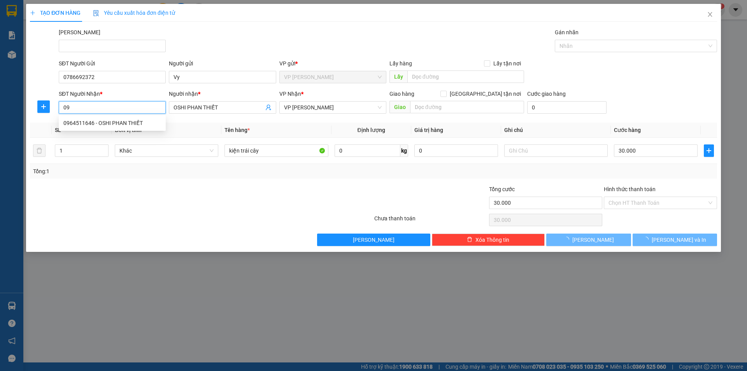
type input "0"
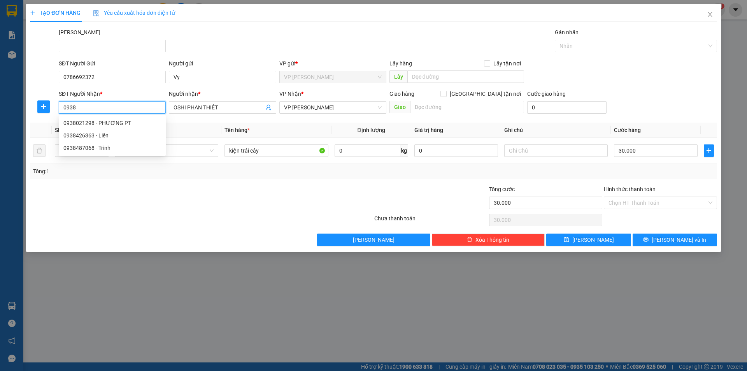
click at [117, 121] on div "0938021298 - PHƯƠNG PT" at bounding box center [112, 123] width 98 height 9
type input "0938021298"
type input "PHƯƠNG PT"
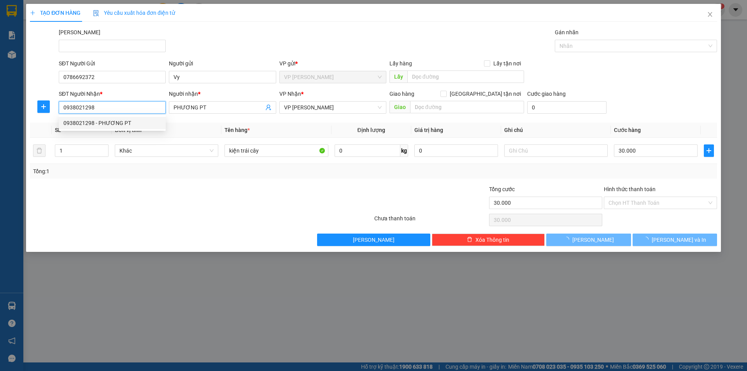
type input "60.000"
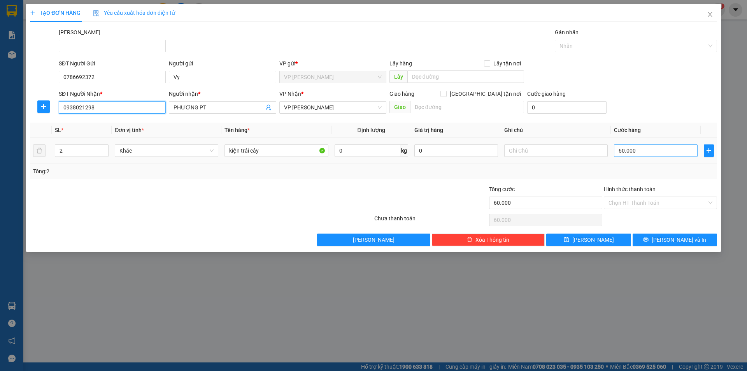
type input "0938021298"
type input "3"
type input "30"
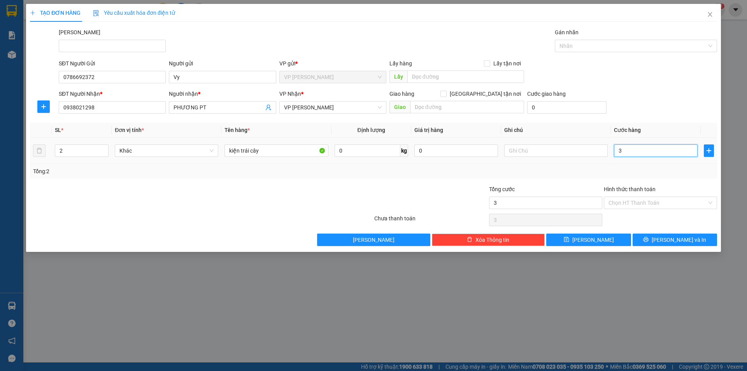
type input "30"
type input "30.000"
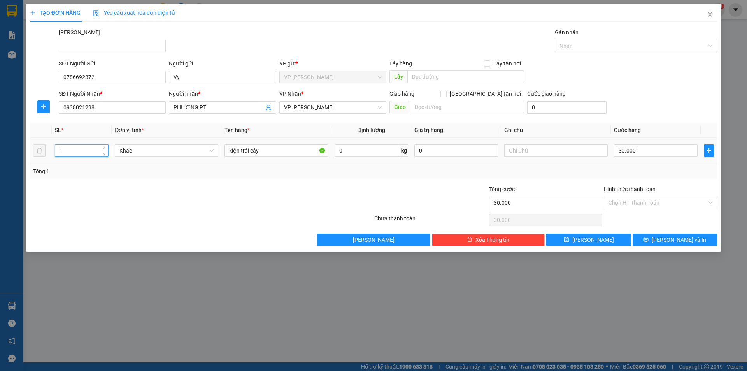
drag, startPoint x: 67, startPoint y: 152, endPoint x: 49, endPoint y: 162, distance: 20.6
click at [49, 162] on tr "1 Khác kiện trái cây 0 kg 0 30.000" at bounding box center [373, 151] width 687 height 26
type input "1"
click at [649, 232] on div "Transit Pickup Surcharge Ids Transit Deliver Surcharge Ids Transit Deliver Surc…" at bounding box center [373, 137] width 687 height 218
click at [648, 233] on div "Transit Pickup Surcharge Ids Transit Deliver Surcharge Ids Transit Deliver Surc…" at bounding box center [373, 137] width 687 height 218
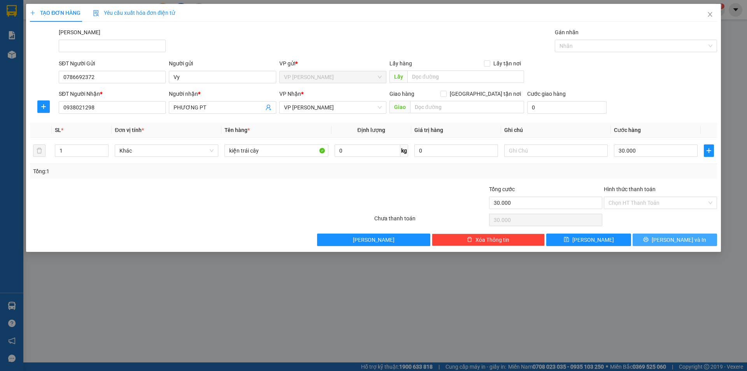
click at [648, 234] on button "[PERSON_NAME] và In" at bounding box center [674, 239] width 84 height 12
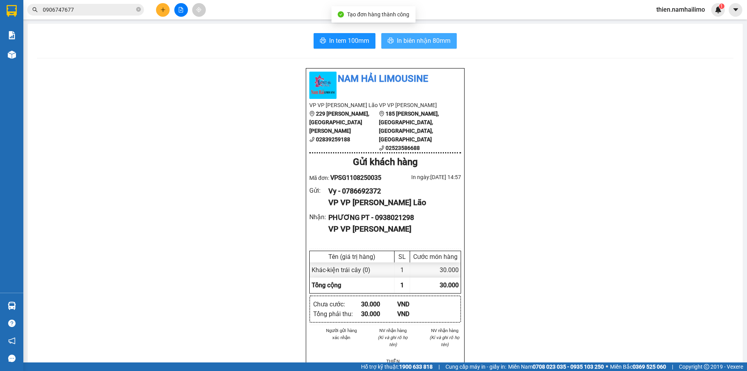
drag, startPoint x: 421, startPoint y: 35, endPoint x: 424, endPoint y: 39, distance: 4.7
click at [420, 35] on button "In biên nhận 80mm" at bounding box center [418, 41] width 75 height 16
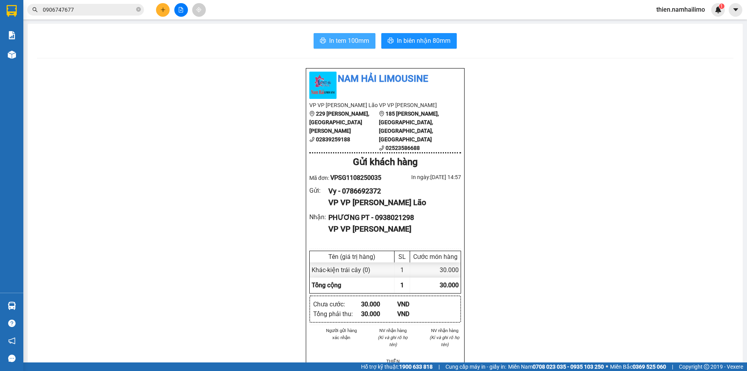
click at [338, 40] on span "In tem 100mm" at bounding box center [349, 41] width 40 height 10
click at [326, 36] on button "In tem 100mm" at bounding box center [344, 41] width 62 height 16
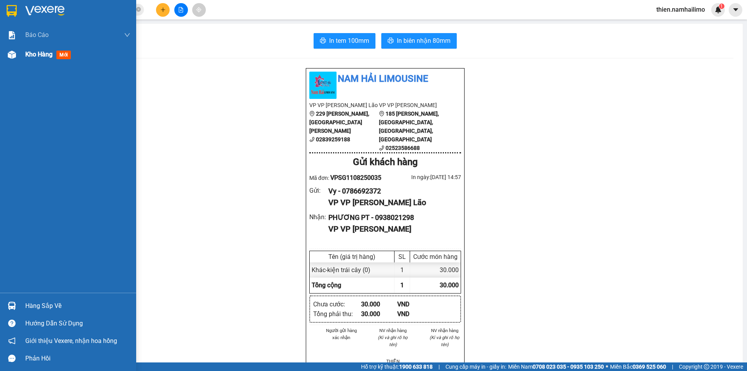
click at [31, 56] on span "Kho hàng" at bounding box center [38, 54] width 27 height 7
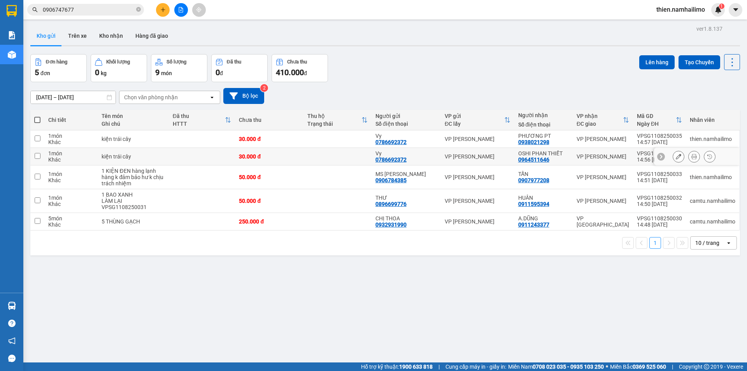
click at [691, 159] on icon at bounding box center [693, 156] width 5 height 5
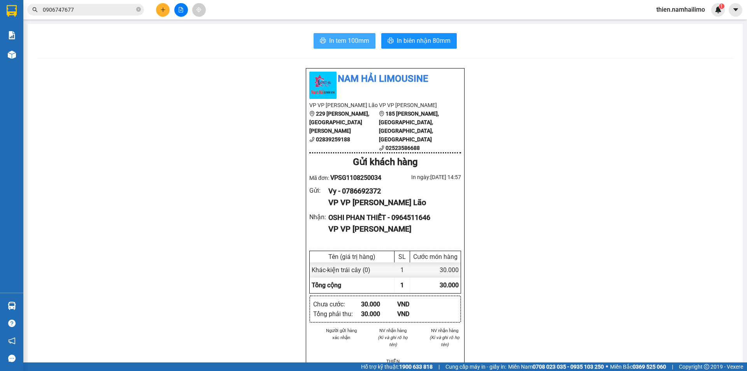
click at [340, 48] on button "In tem 100mm" at bounding box center [344, 41] width 62 height 16
click at [685, 14] on span "thien.namhailimo" at bounding box center [680, 10] width 61 height 10
click at [678, 29] on li "Đăng xuất" at bounding box center [680, 24] width 62 height 12
